Goal: Use online tool/utility: Utilize a website feature to perform a specific function

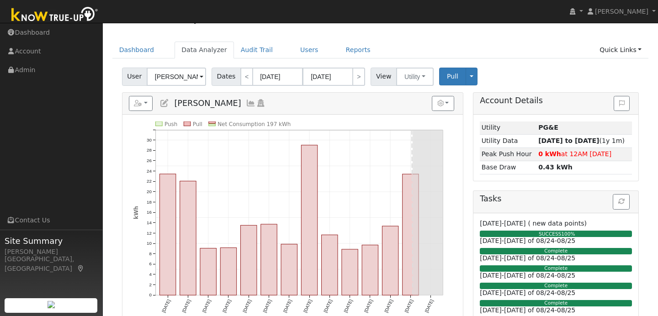
scroll to position [16, 0]
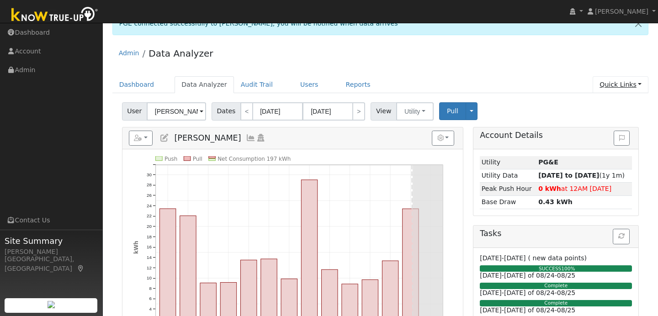
click at [619, 85] on link "Quick Links" at bounding box center [620, 84] width 56 height 17
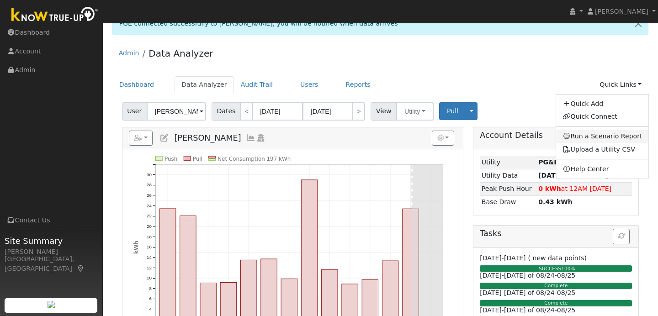
click at [599, 135] on link "Run a Scenario Report" at bounding box center [602, 136] width 93 height 13
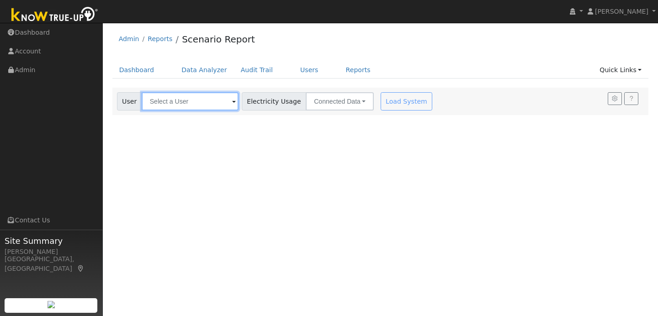
click at [218, 101] on input "text" at bounding box center [190, 101] width 97 height 18
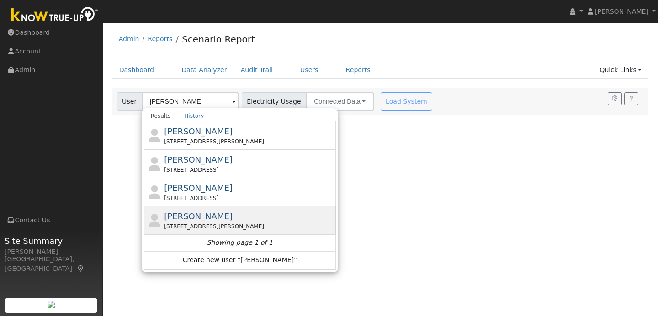
click at [228, 214] on div "[PERSON_NAME] [STREET_ADDRESS][PERSON_NAME]" at bounding box center [248, 220] width 169 height 21
type input "[PERSON_NAME]"
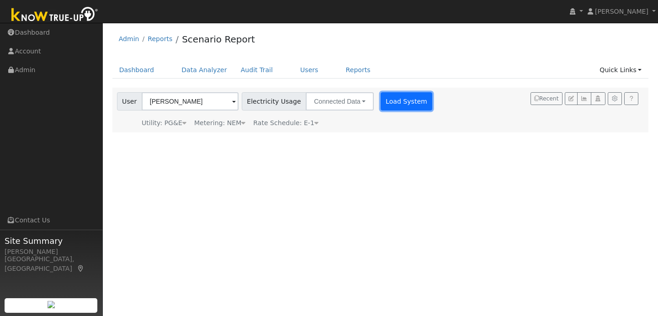
click at [409, 102] on button "Load System" at bounding box center [406, 101] width 52 height 18
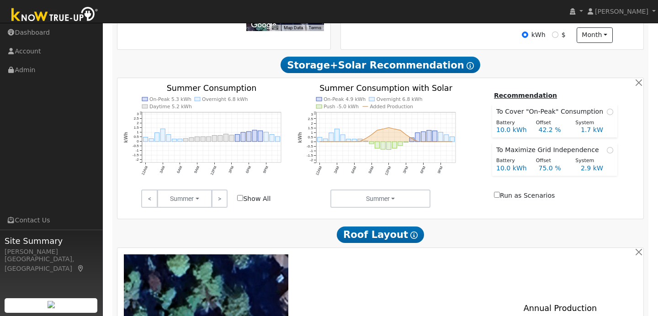
scroll to position [279, 0]
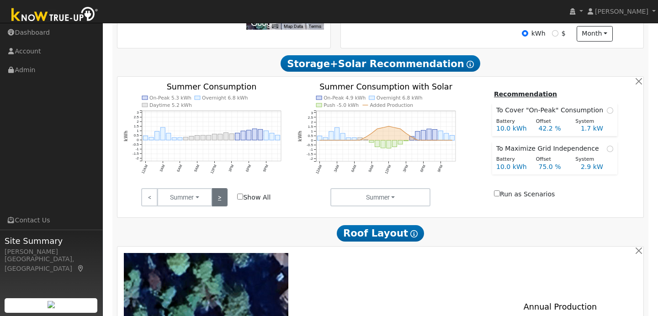
click at [219, 198] on link ">" at bounding box center [219, 197] width 16 height 18
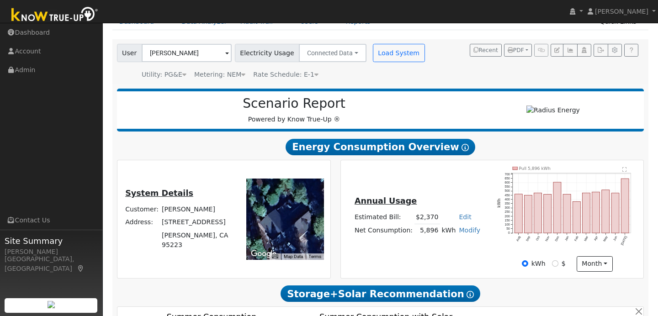
scroll to position [63, 0]
